Goal: Find specific page/section

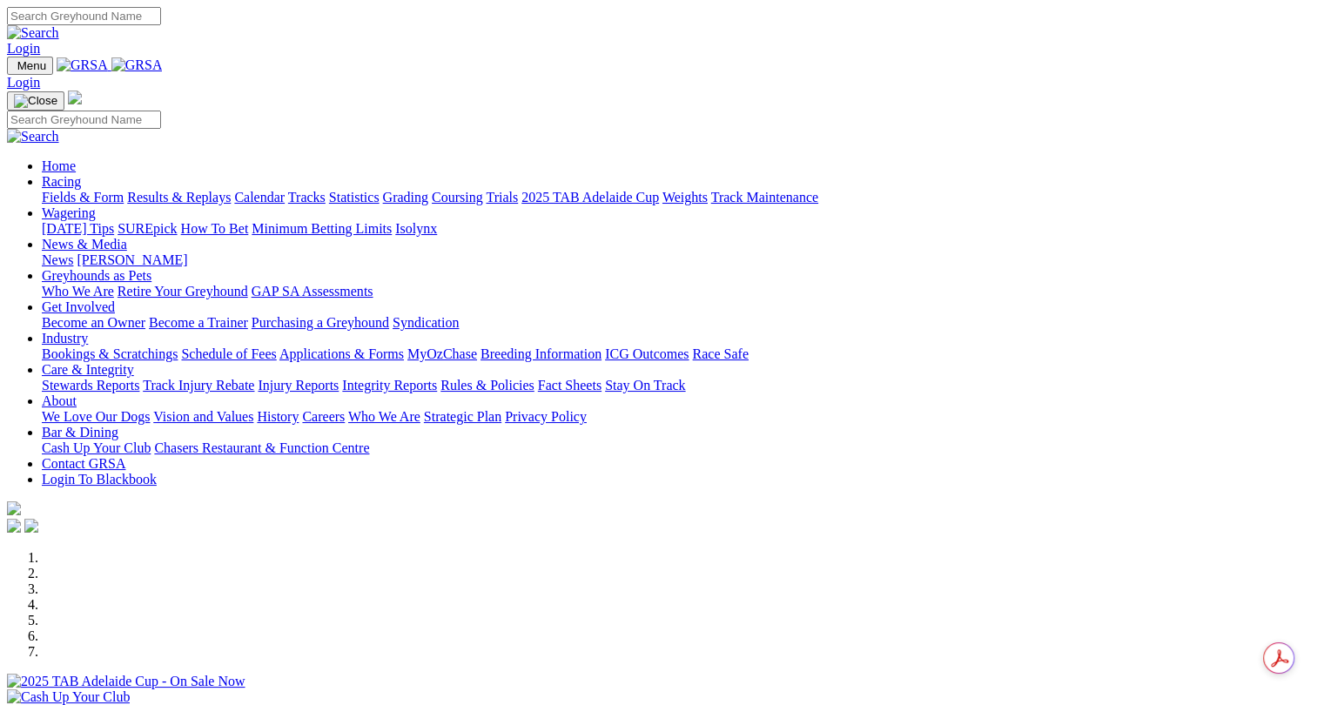
click at [285, 190] on link "Calendar" at bounding box center [259, 197] width 50 height 15
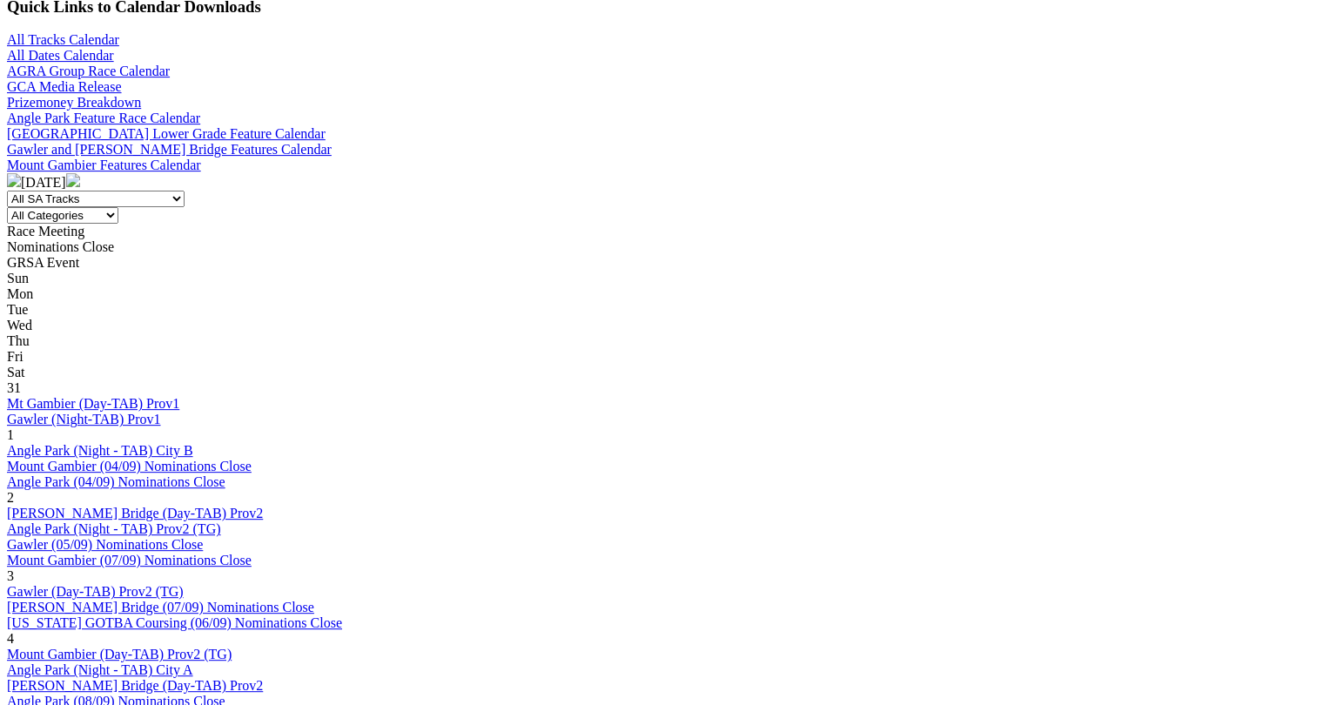
scroll to position [599, 0]
